Goal: Information Seeking & Learning: Learn about a topic

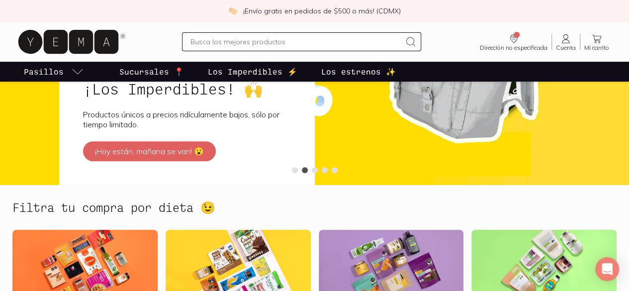
scroll to position [249, 0]
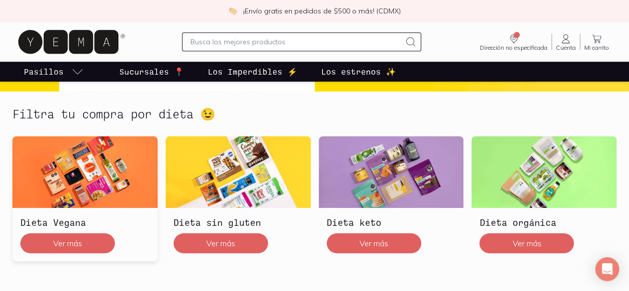
click at [116, 193] on img at bounding box center [84, 172] width 145 height 72
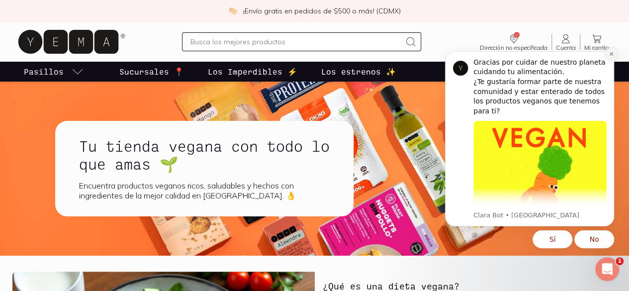
click at [610, 56] on icon "Dismiss notification" at bounding box center [611, 53] width 5 height 5
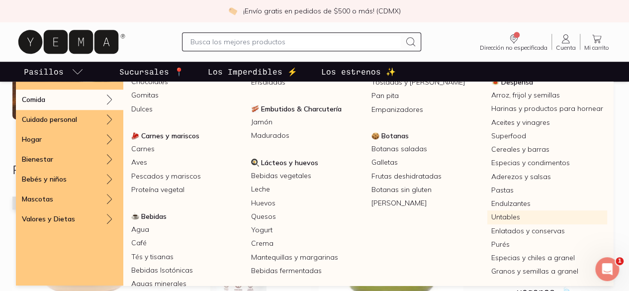
scroll to position [50, 0]
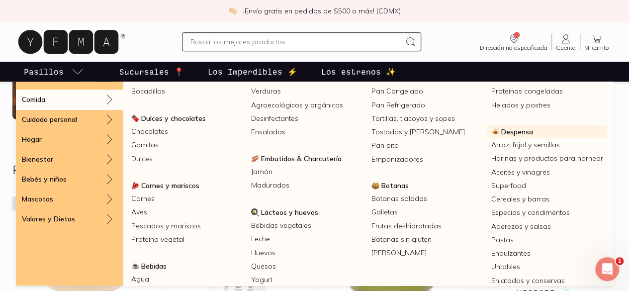
click at [502, 136] on span "Despensa" at bounding box center [518, 131] width 32 height 9
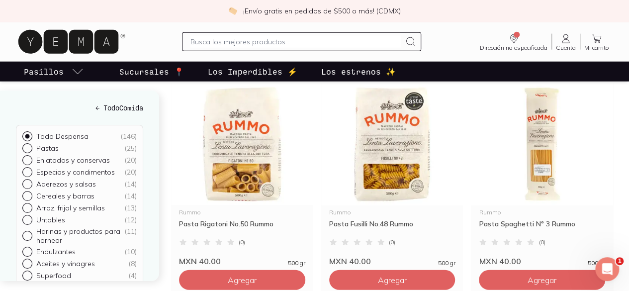
scroll to position [1194, 0]
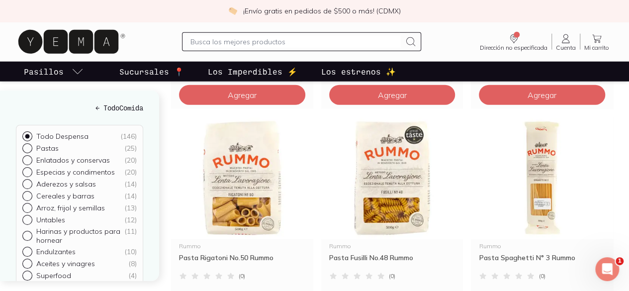
click at [31, 216] on div at bounding box center [29, 220] width 14 height 10
click at [30, 216] on input "Untables ( 12 )" at bounding box center [26, 219] width 8 height 8
radio input "true"
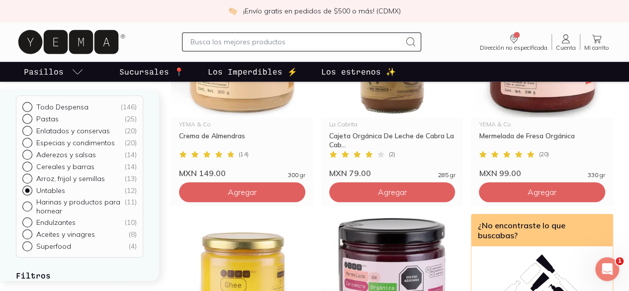
scroll to position [50, 0]
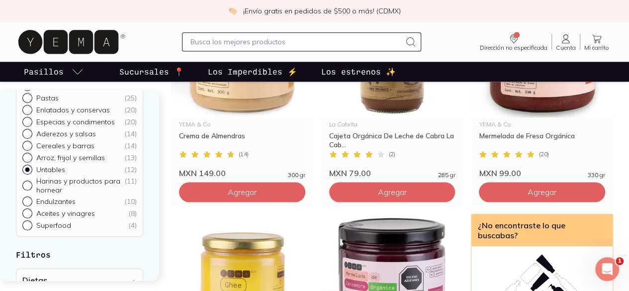
click at [29, 221] on div at bounding box center [29, 226] width 14 height 10
click at [29, 271] on input "Superfood ( 4 )" at bounding box center [26, 275] width 8 height 8
radio input "true"
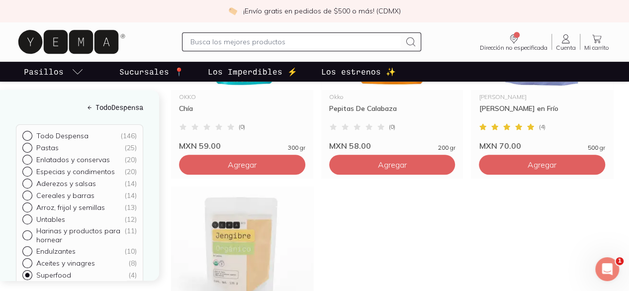
click at [28, 231] on input "Harinas y productos para hornear ( 11 )" at bounding box center [26, 235] width 8 height 8
radio input "true"
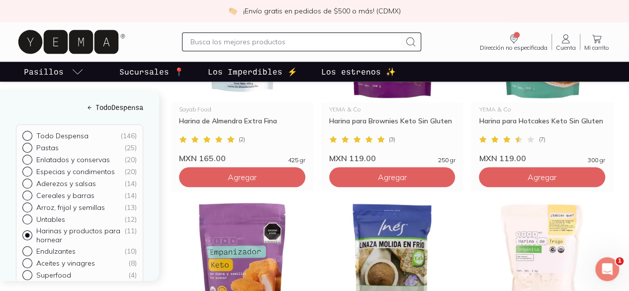
scroll to position [448, 0]
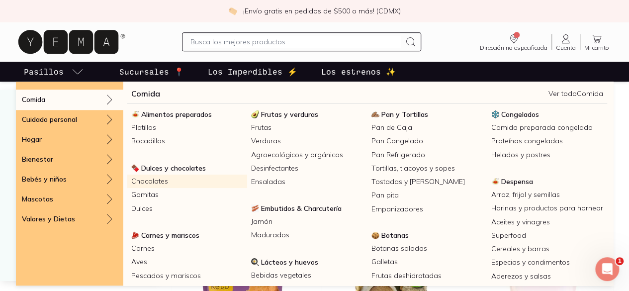
click at [247, 188] on link "Chocolates" at bounding box center [187, 181] width 120 height 13
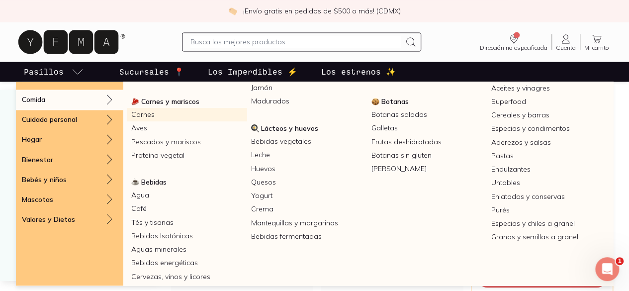
scroll to position [149, 0]
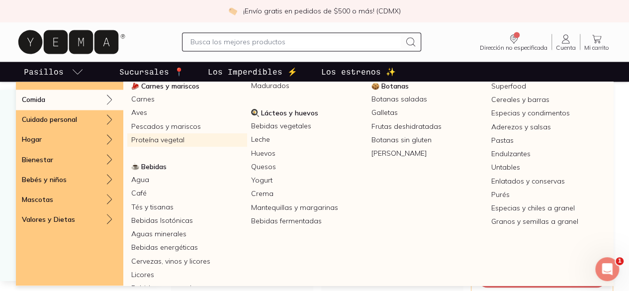
click at [247, 147] on link "Proteína vegetal" at bounding box center [187, 139] width 120 height 13
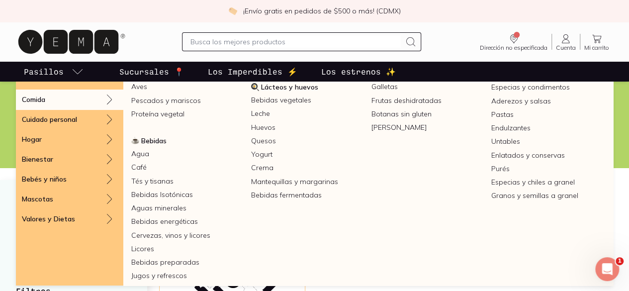
scroll to position [199, 0]
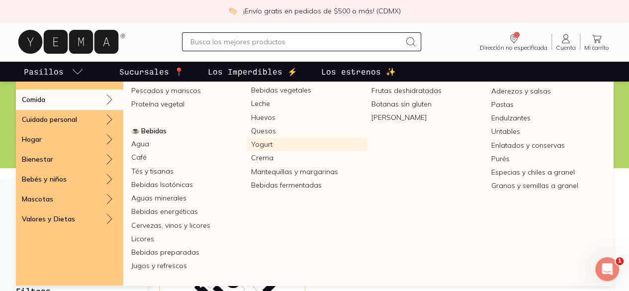
click at [302, 151] on link "Yogurt" at bounding box center [307, 144] width 120 height 13
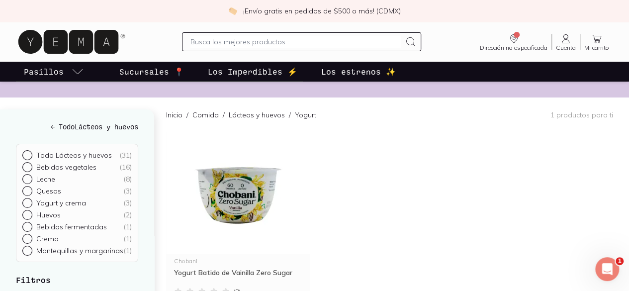
scroll to position [50, 0]
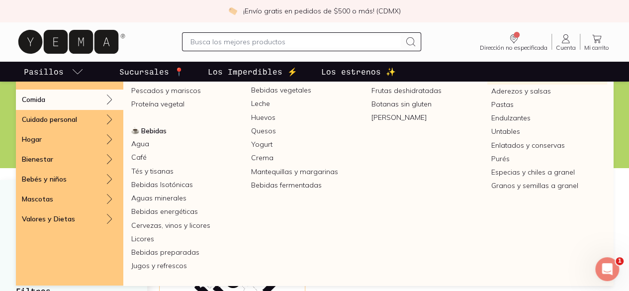
scroll to position [249, 0]
click at [247, 175] on link "Tés y tisanas" at bounding box center [187, 171] width 120 height 13
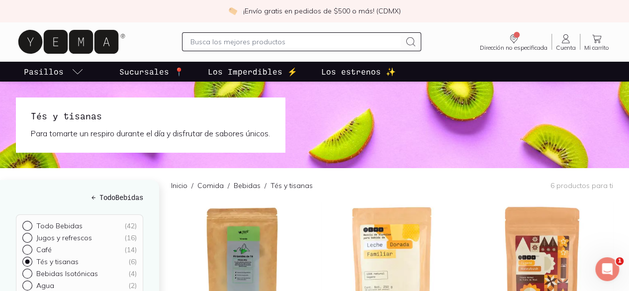
click at [194, 43] on input "text" at bounding box center [296, 42] width 210 height 12
